Goal: Navigation & Orientation: Find specific page/section

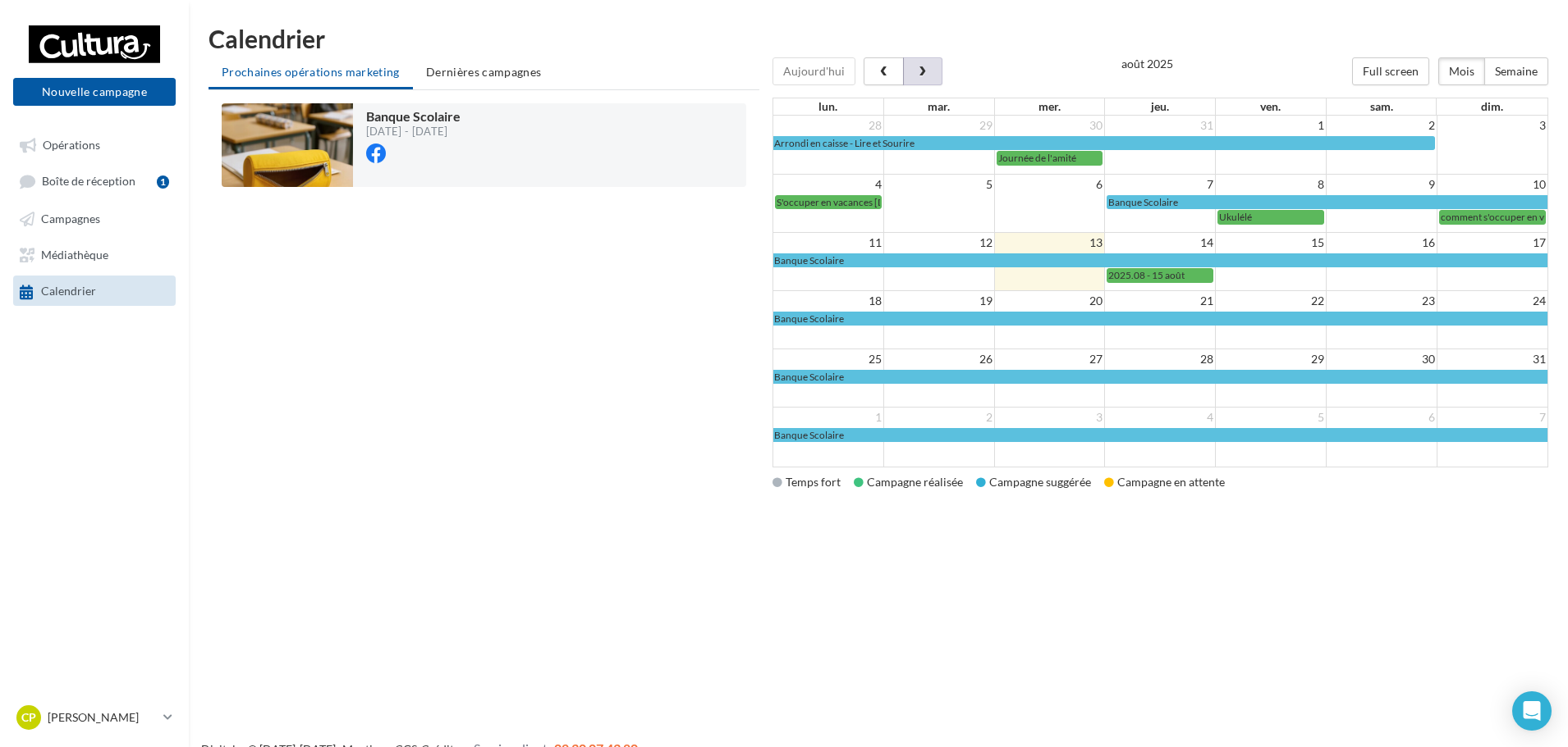
click at [919, 62] on button "button" at bounding box center [923, 72] width 40 height 28
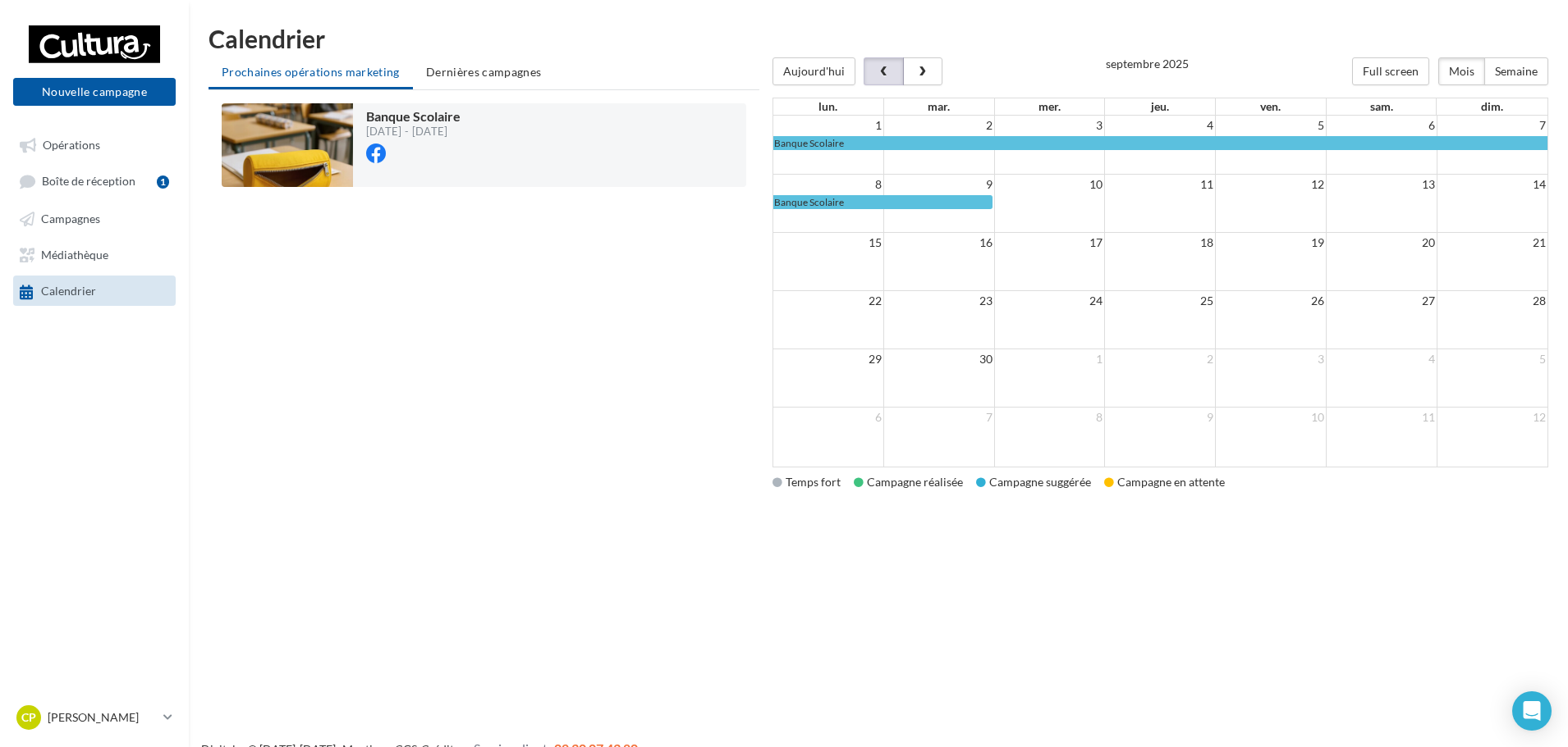
click at [872, 69] on button "button" at bounding box center [883, 72] width 40 height 28
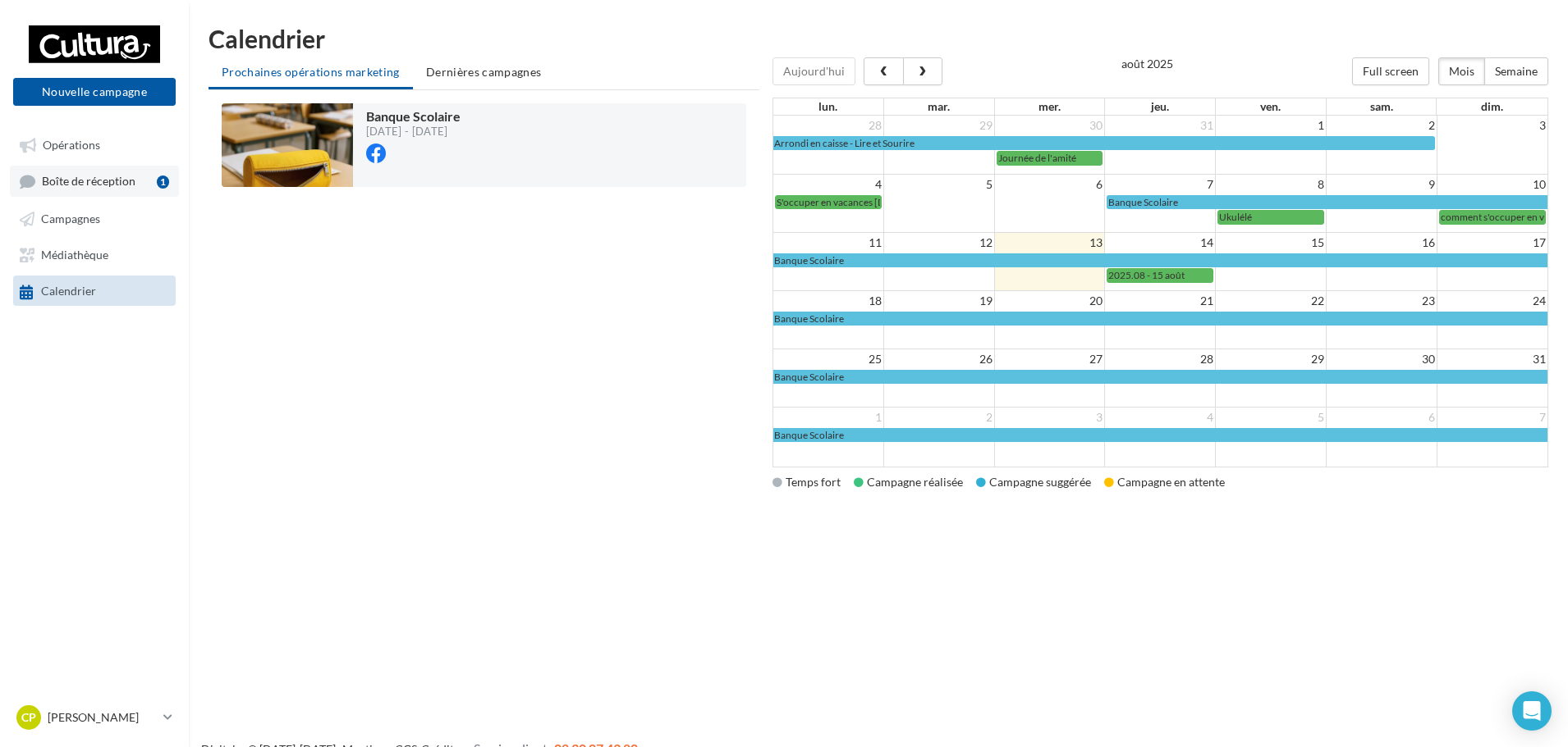
click at [129, 188] on span "Boîte de réception" at bounding box center [88, 182] width 93 height 14
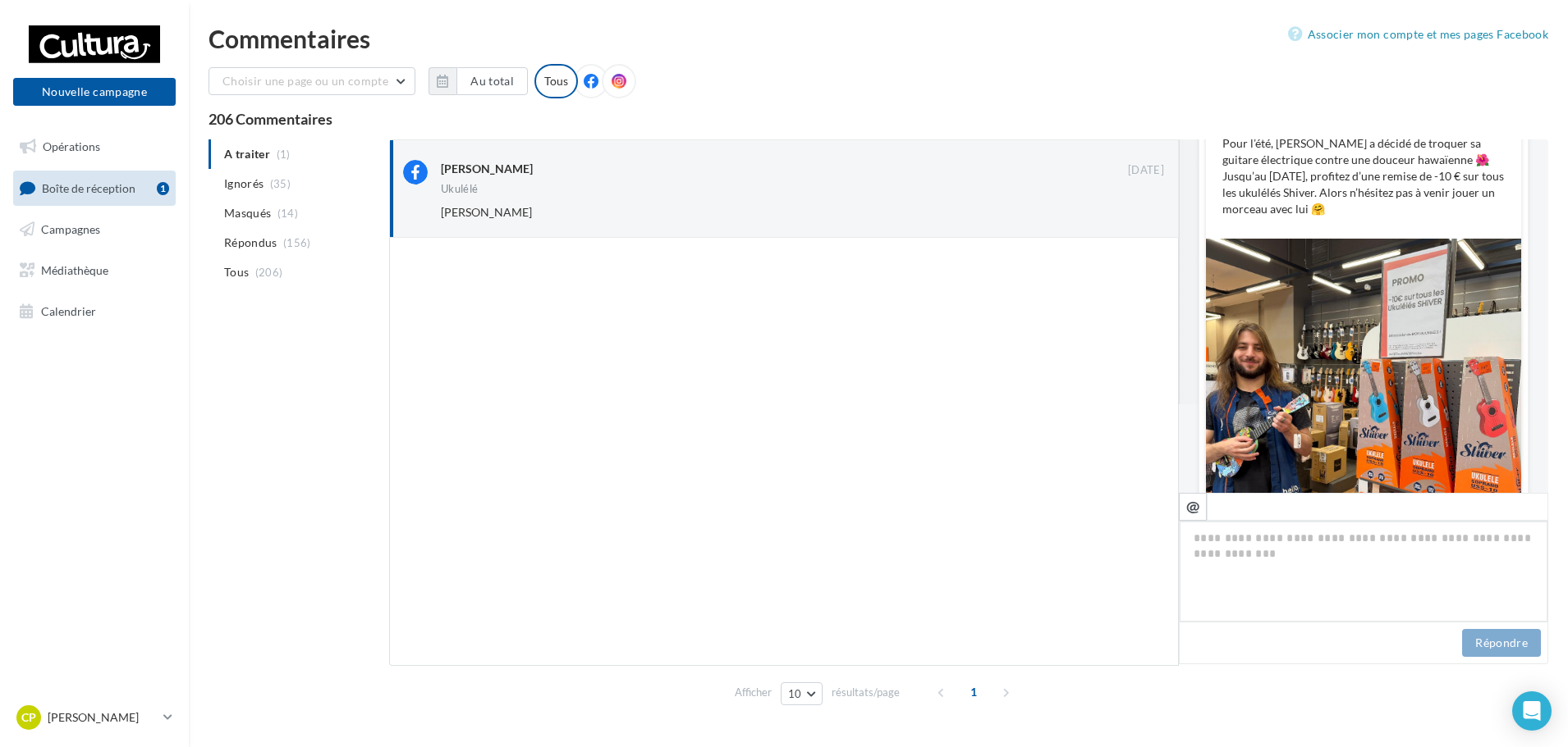
scroll to position [37, 0]
